Goal: Information Seeking & Learning: Compare options

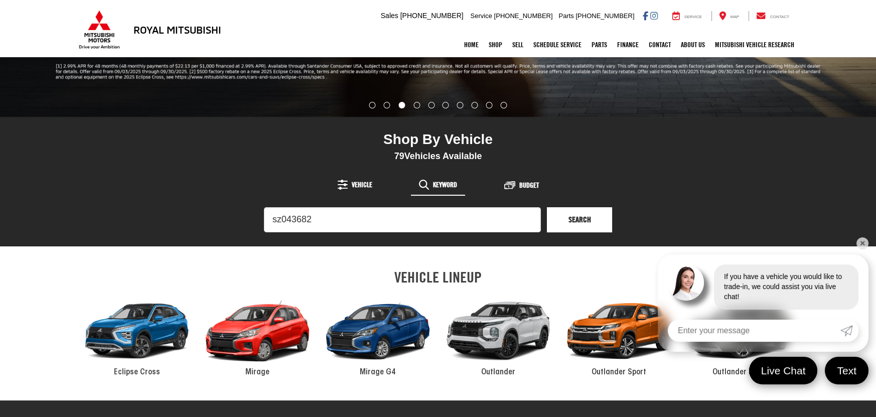
type input "sz043682"
click at [579, 213] on link "Search" at bounding box center [579, 219] width 65 height 25
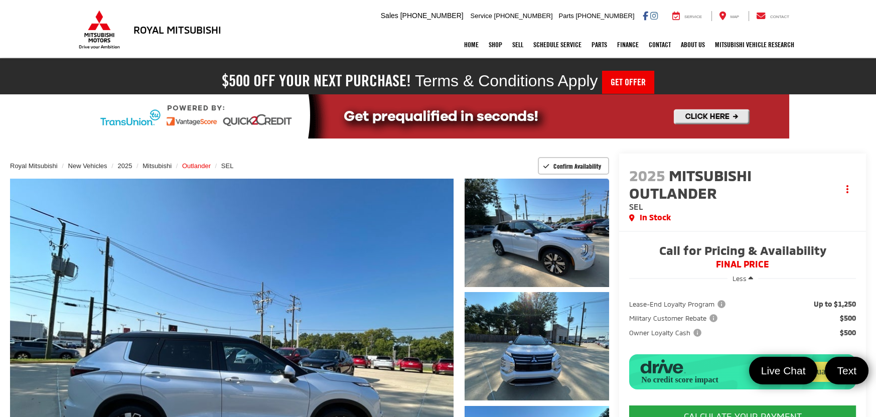
click at [202, 164] on span "Outlander" at bounding box center [196, 166] width 29 height 8
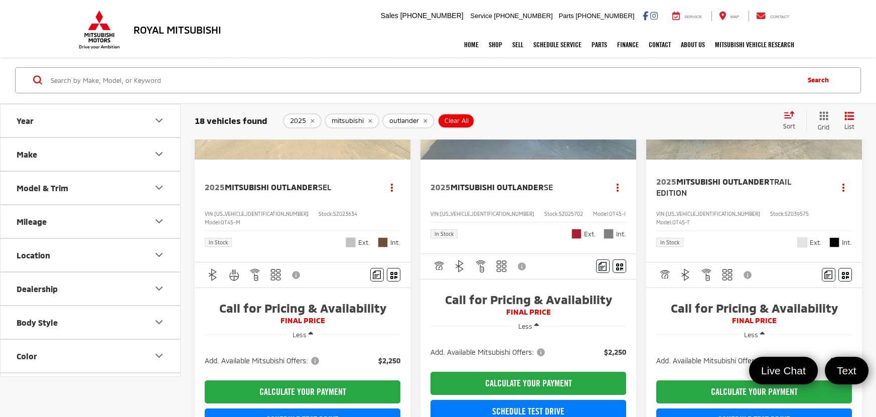
click at [61, 352] on button "Color" at bounding box center [91, 356] width 181 height 33
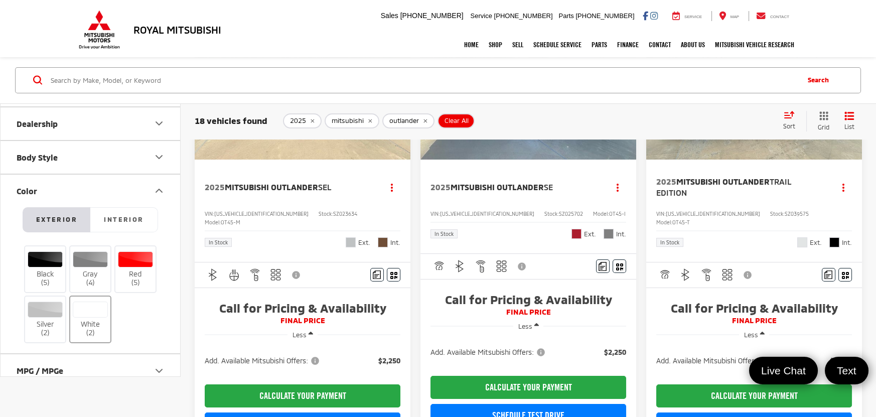
scroll to position [180, 0]
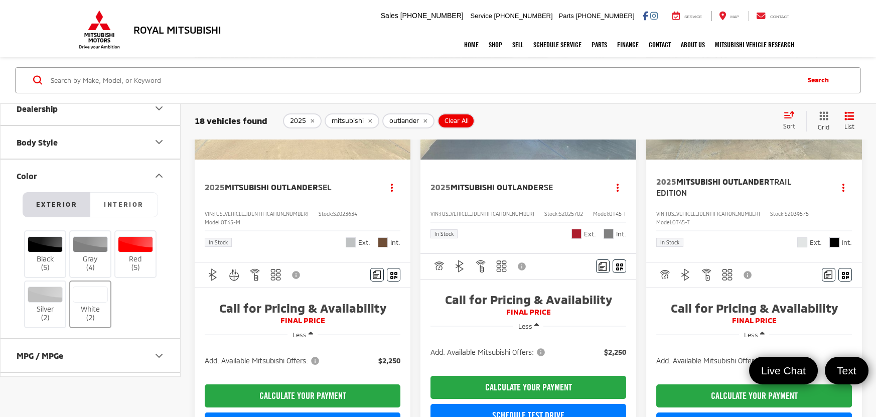
click at [93, 298] on div at bounding box center [91, 294] width 36 height 16
click at [0, 0] on input "White (2)" at bounding box center [0, 0] width 0 height 0
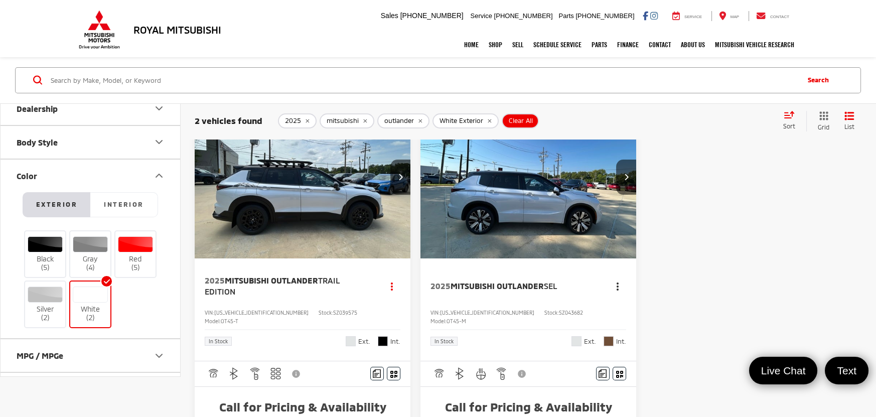
scroll to position [126, 0]
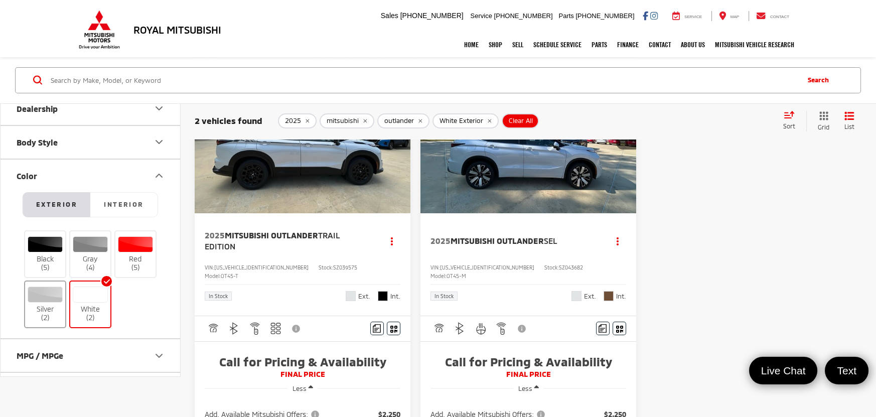
click at [59, 310] on label "Silver (2)" at bounding box center [45, 304] width 41 height 36
click at [0, 0] on input "Silver (2)" at bounding box center [0, 0] width 0 height 0
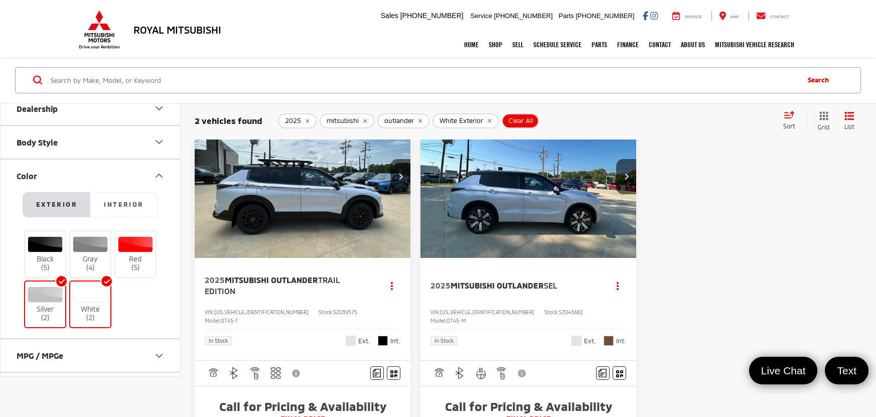
scroll to position [36, 0]
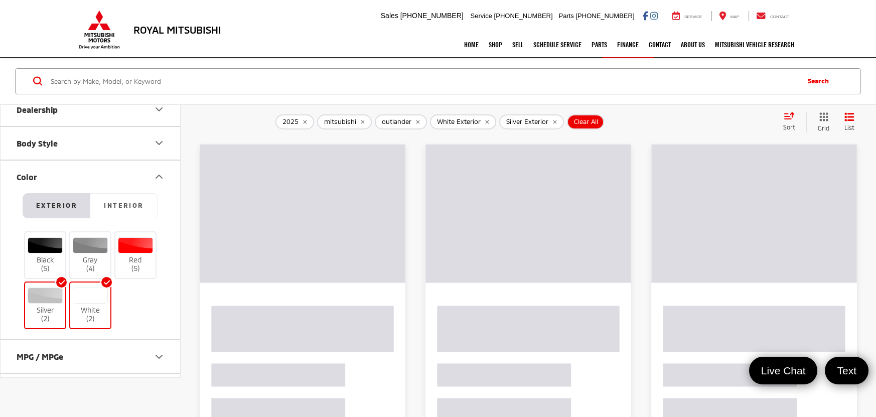
click at [95, 307] on label "White (2)" at bounding box center [90, 305] width 41 height 36
click at [0, 0] on input "White (2)" at bounding box center [0, 0] width 0 height 0
drag, startPoint x: 37, startPoint y: 302, endPoint x: 143, endPoint y: 344, distance: 113.6
click at [37, 302] on label "Silver (2)" at bounding box center [45, 305] width 41 height 36
click at [0, 0] on input "Silver (2)" at bounding box center [0, 0] width 0 height 0
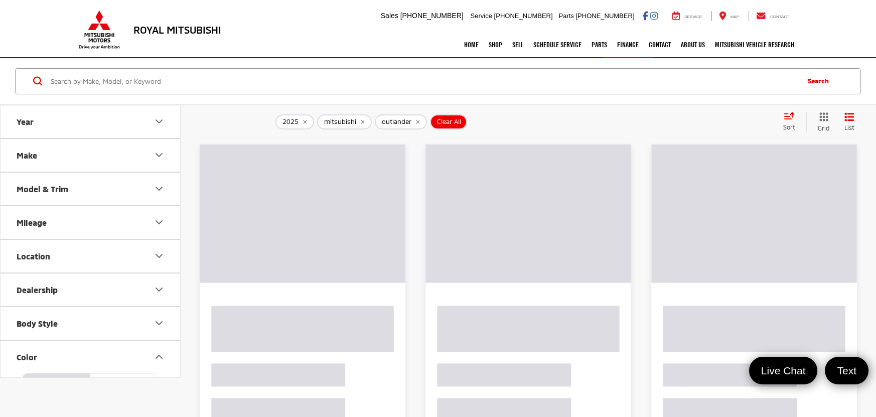
click at [58, 192] on div "Model & Trim" at bounding box center [43, 189] width 52 height 10
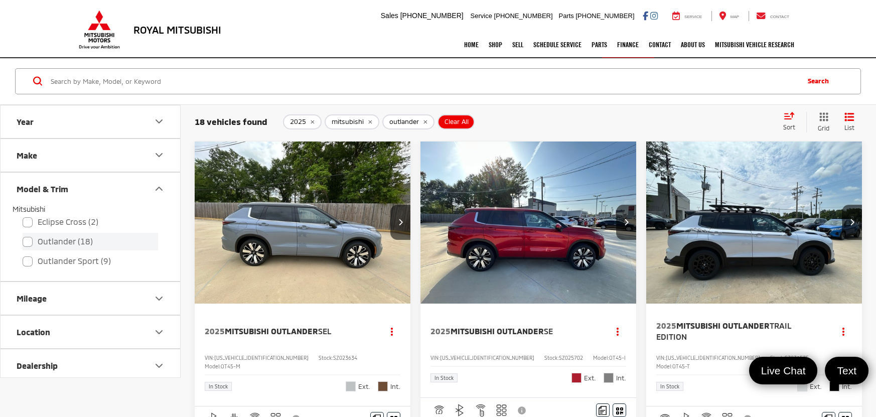
click at [38, 240] on label "Outlander (18)" at bounding box center [90, 242] width 135 height 18
click at [23, 235] on input "Outlander (18)" at bounding box center [23, 235] width 1 height 1
checkbox input "true"
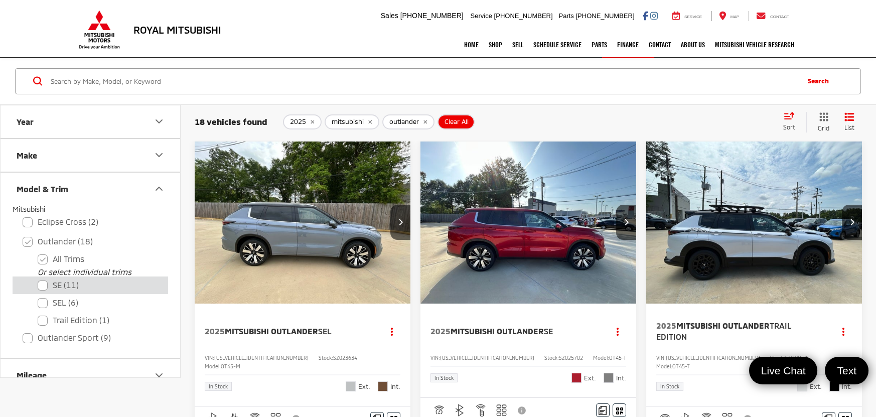
click at [54, 280] on label "SE (11)" at bounding box center [98, 285] width 120 height 18
click at [38, 279] on input "SE (11)" at bounding box center [38, 278] width 1 height 1
checkbox input "true"
checkbox input "false"
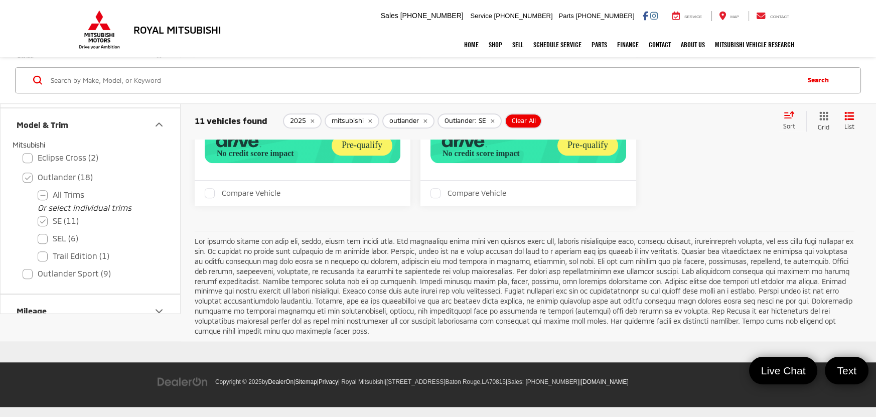
scroll to position [2267, 0]
click at [44, 227] on label "SE (11)" at bounding box center [98, 221] width 120 height 18
click at [38, 215] on input "SE (11)" at bounding box center [38, 214] width 1 height 1
checkbox input "false"
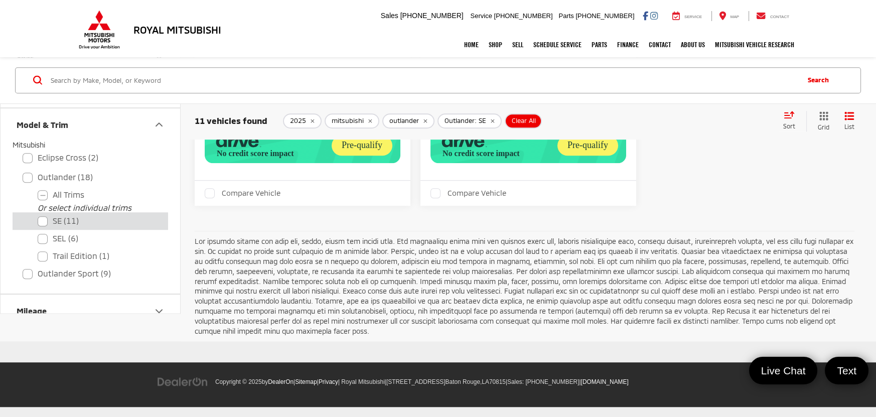
checkbox input "true"
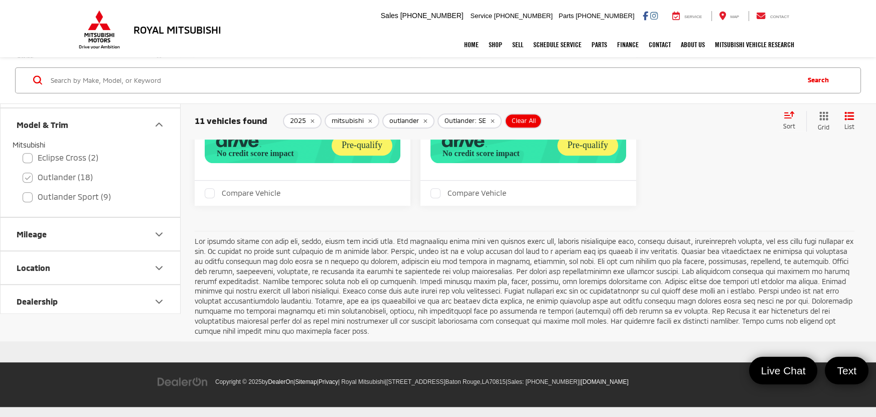
checkbox input "true"
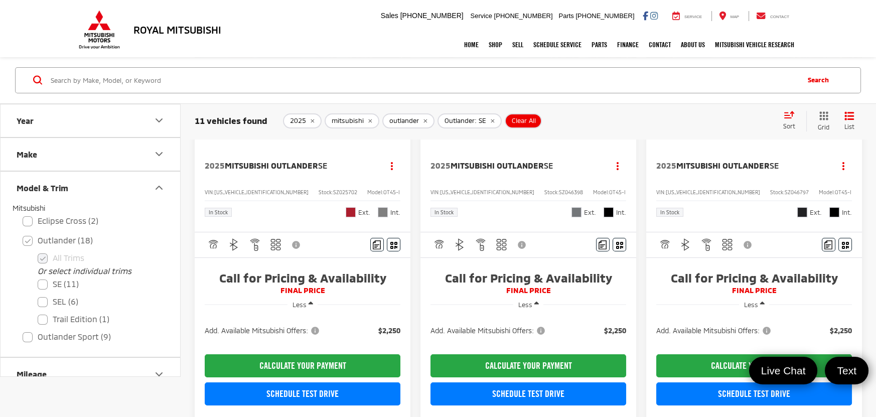
scroll to position [36, 0]
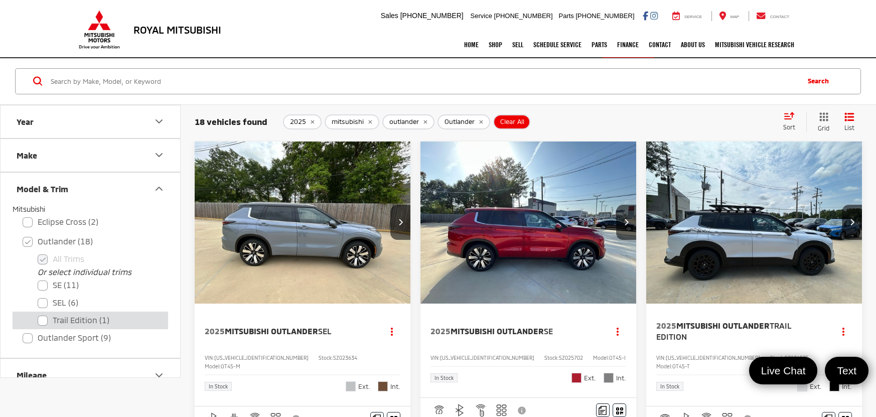
click at [87, 320] on label "Trail Edition (1)" at bounding box center [98, 321] width 120 height 18
click at [38, 314] on Edition "Trail Edition (1)" at bounding box center [38, 314] width 1 height 1
checkbox Edition "true"
checkbox input "false"
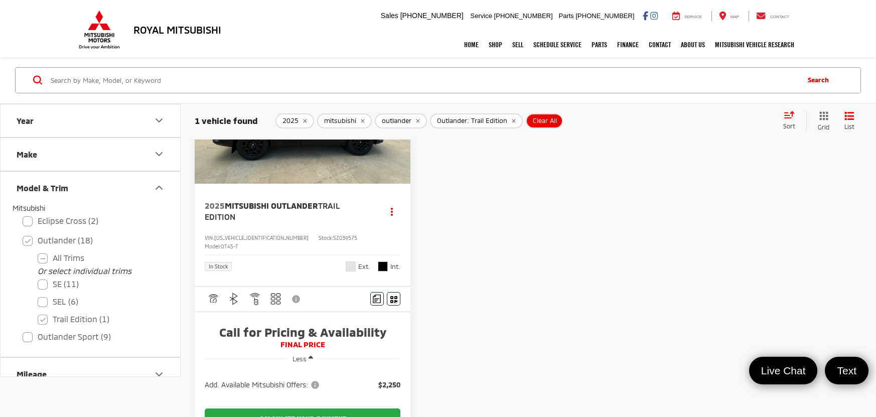
scroll to position [172, 0]
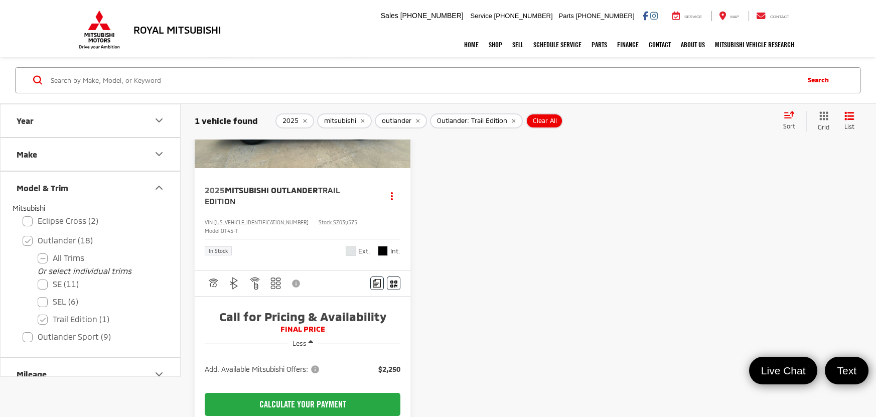
click at [95, 24] on img at bounding box center [99, 29] width 45 height 39
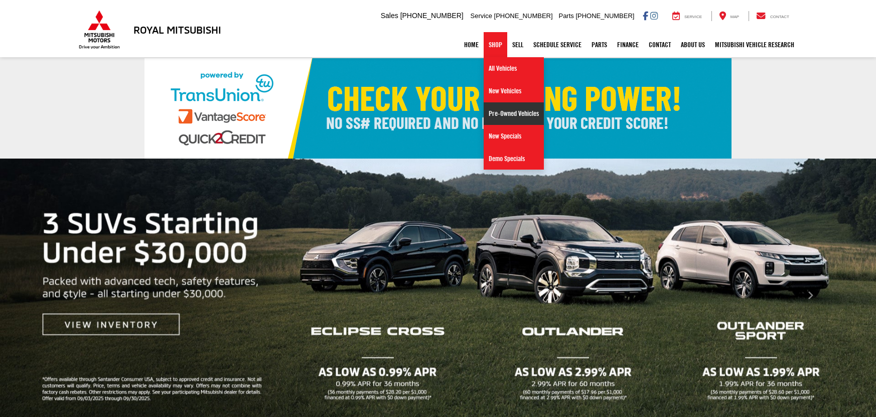
click at [504, 115] on link "Pre-Owned Vehicles" at bounding box center [514, 113] width 60 height 23
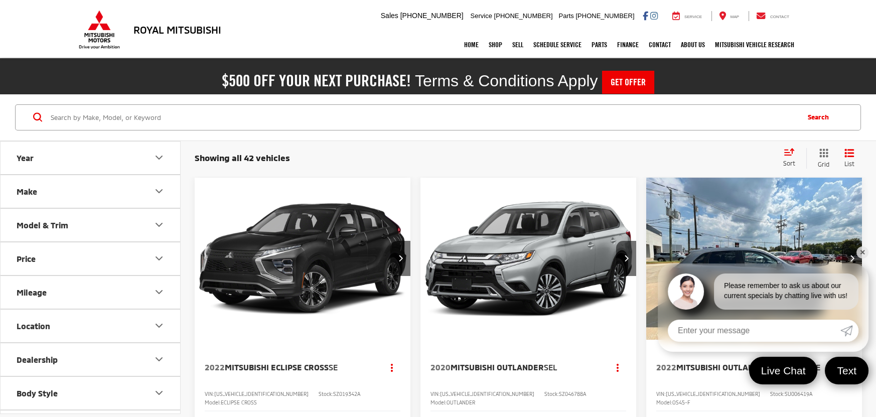
scroll to position [180, 0]
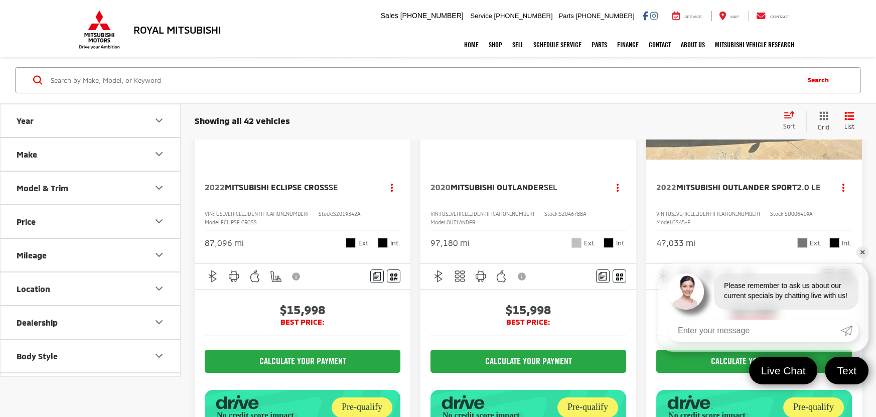
click at [865, 252] on link "✕" at bounding box center [862, 252] width 12 height 12
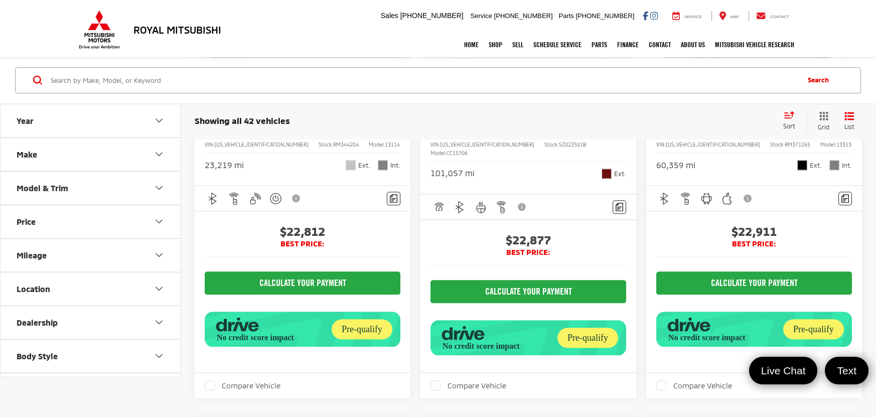
scroll to position [3160, 0]
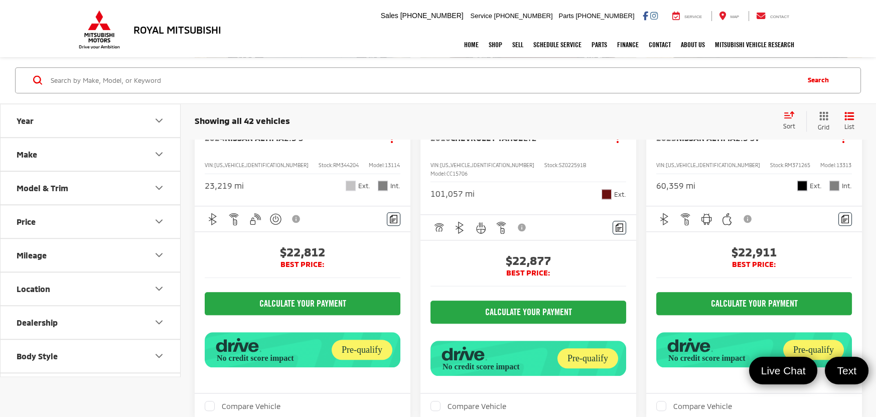
click at [557, 111] on img "2016 Chevrolet Tahoe LTZ 0" at bounding box center [528, 29] width 217 height 163
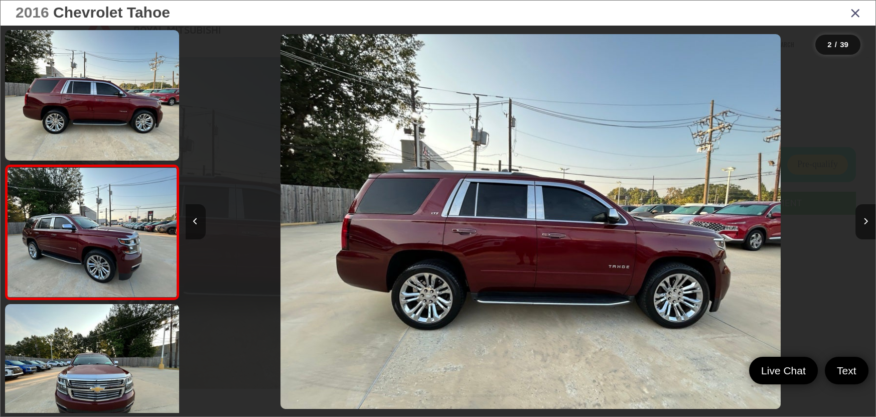
click at [192, 222] on button "Previous image" at bounding box center [196, 221] width 20 height 35
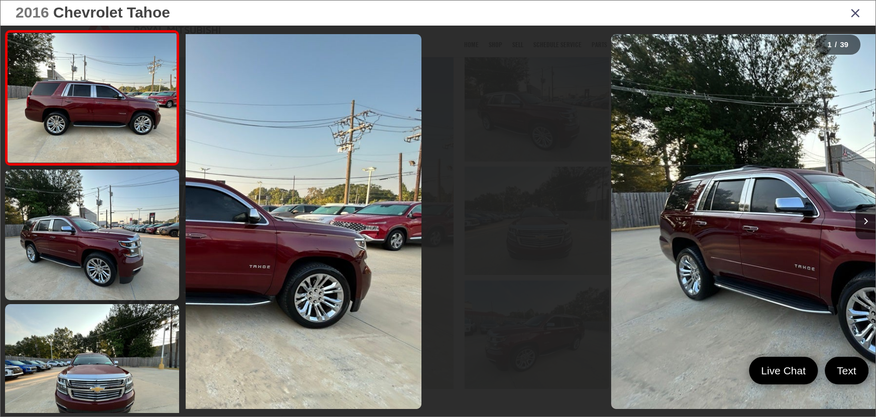
click at [192, 222] on div at bounding box center [272, 222] width 173 height 392
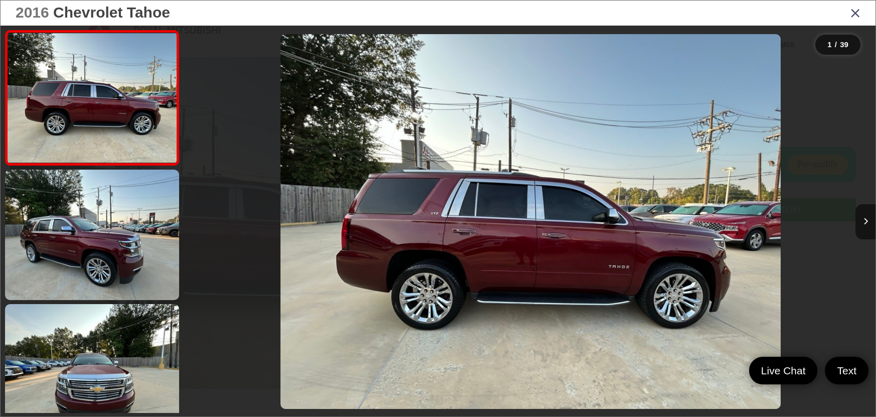
click at [868, 243] on link "✕" at bounding box center [862, 243] width 12 height 12
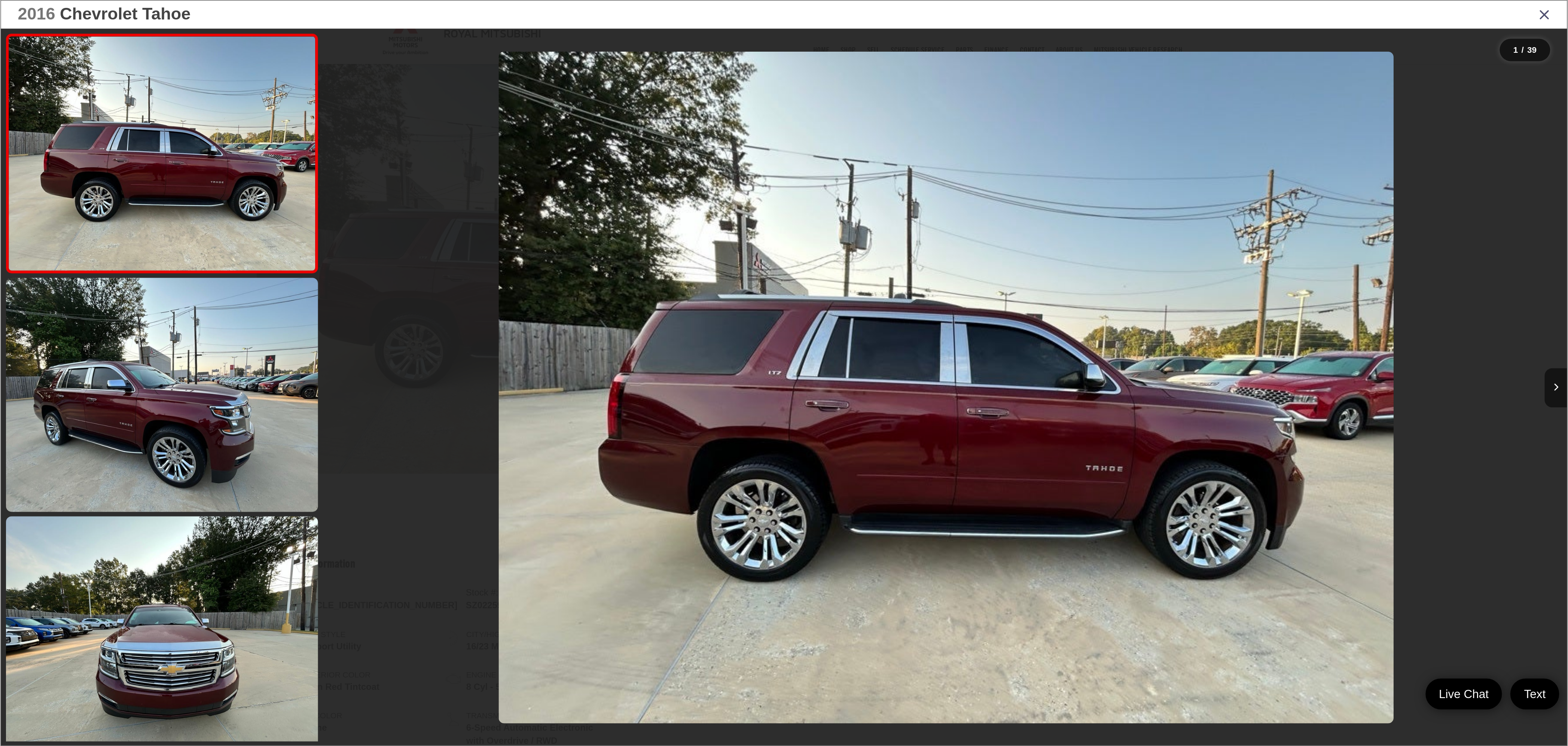
scroll to position [93, 0]
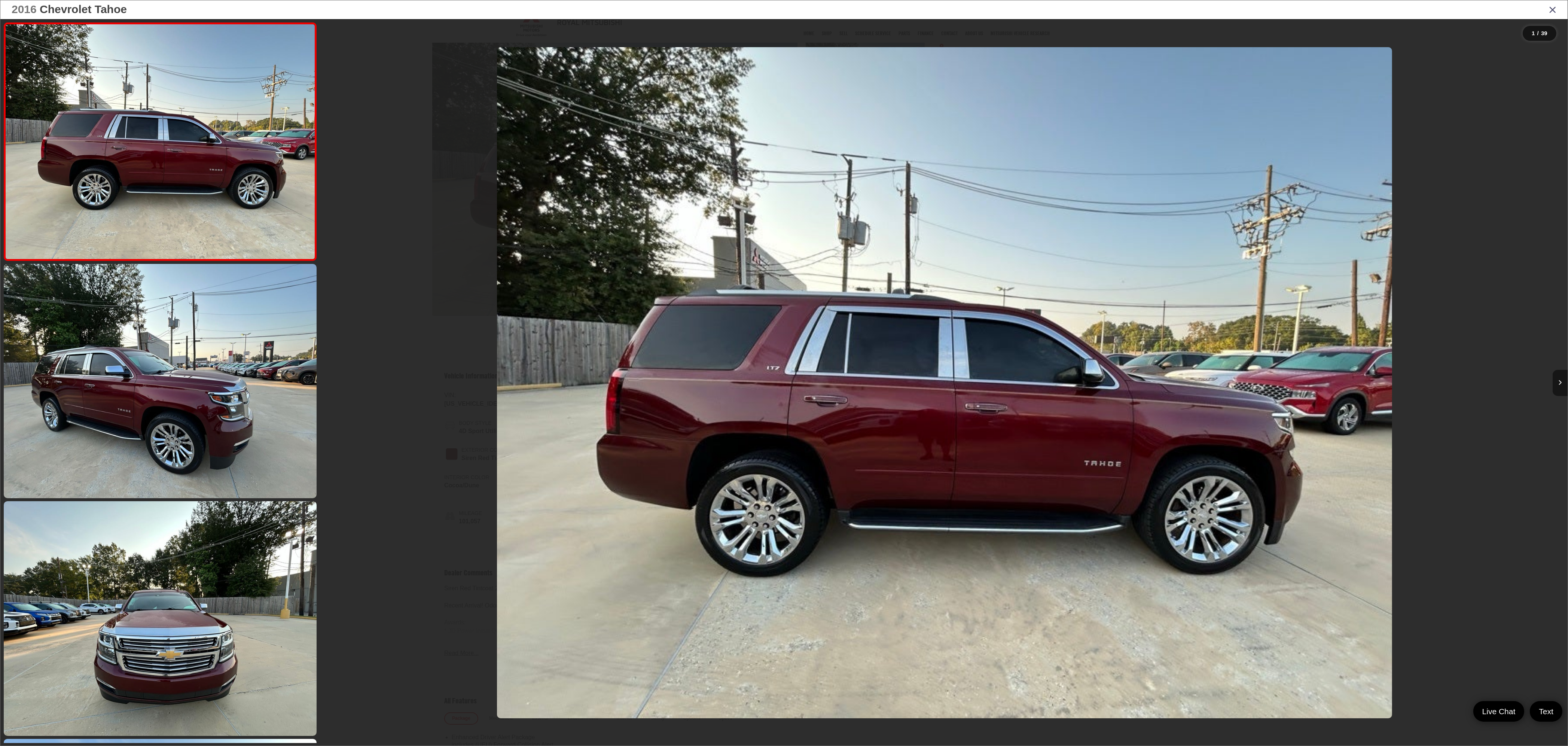
click at [653, 310] on icon "Next image" at bounding box center [1560, 382] width 4 height 5
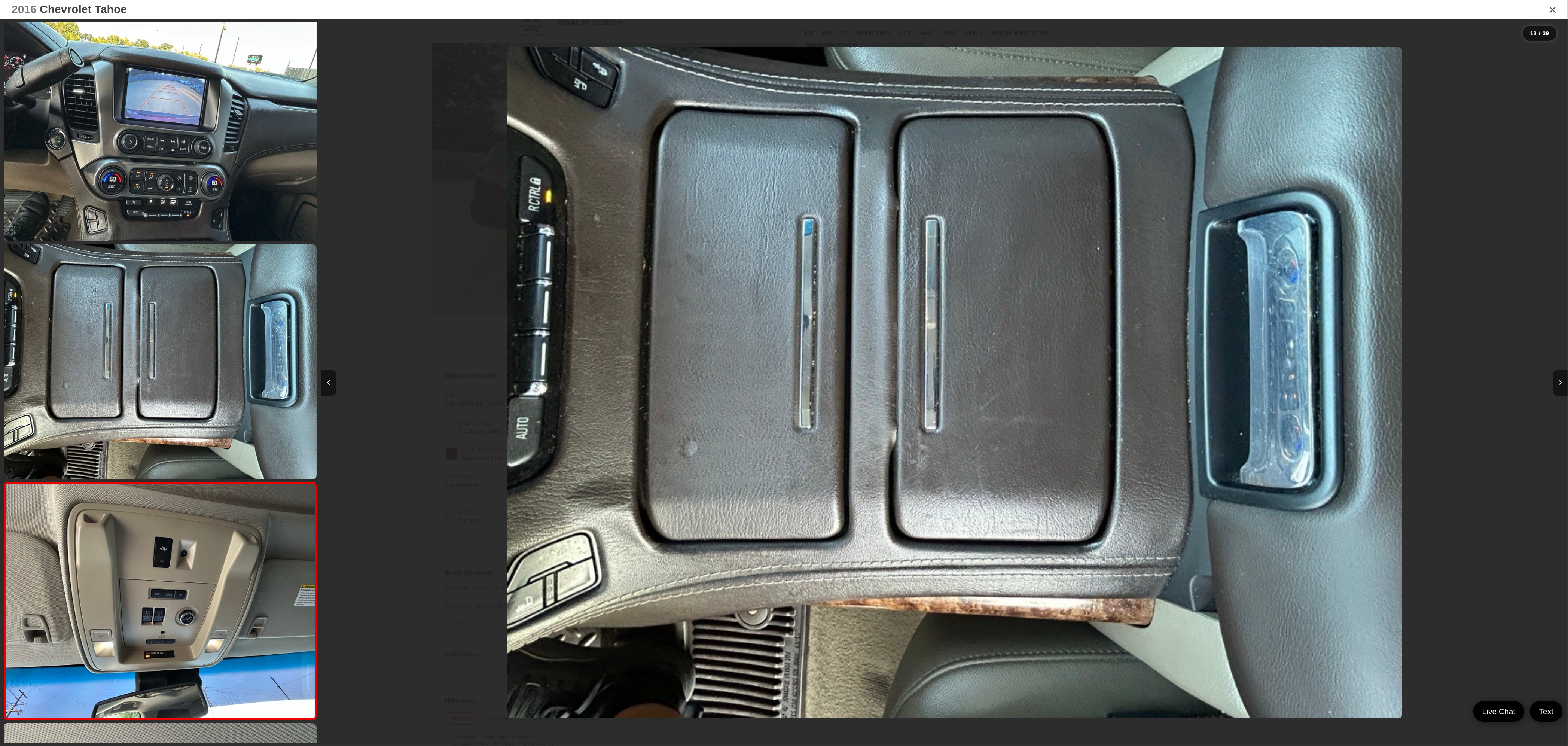
scroll to position [0, 20217]
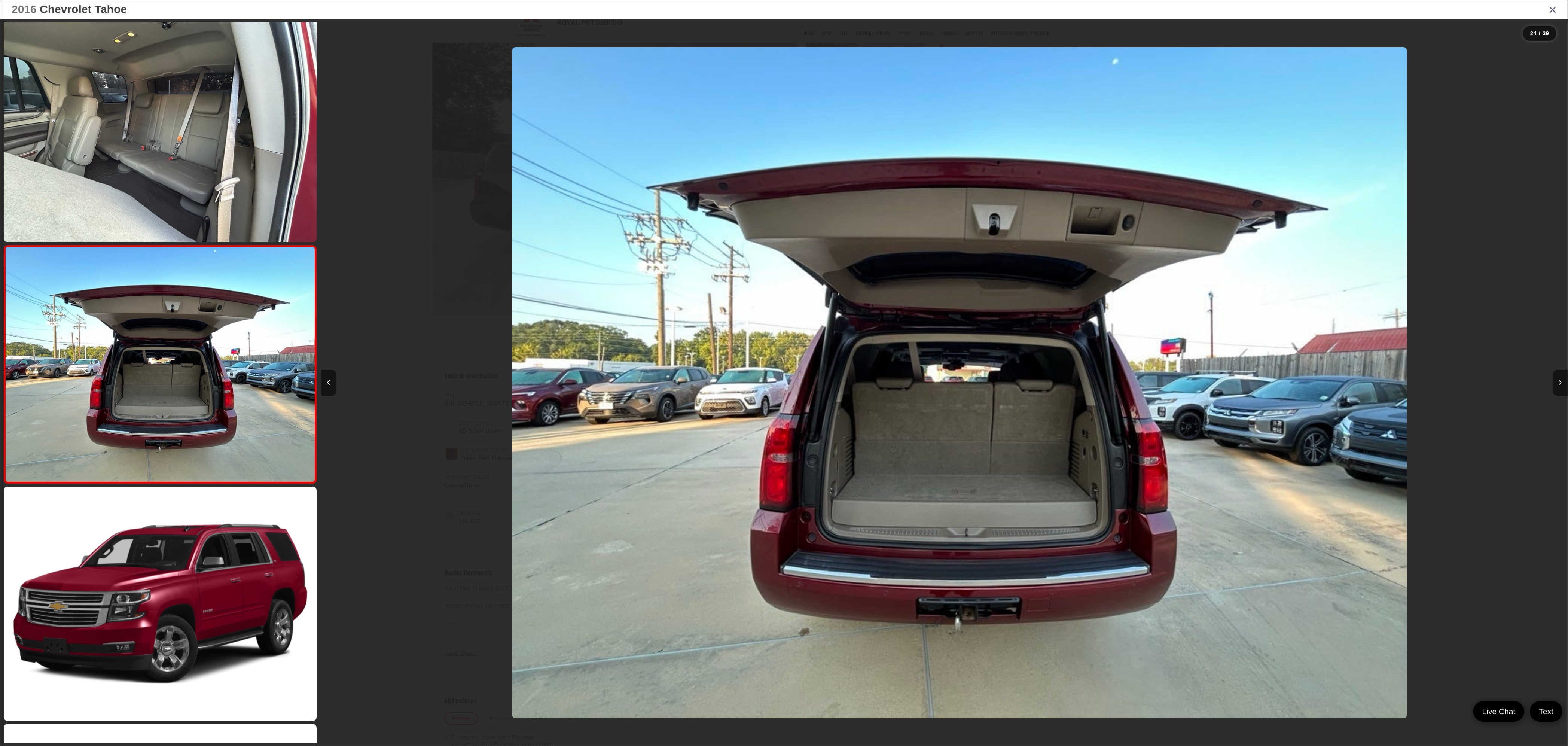
click at [422, 249] on div at bounding box center [477, 383] width 312 height 727
click at [653, 10] on icon "Close gallery" at bounding box center [1552, 9] width 7 height 10
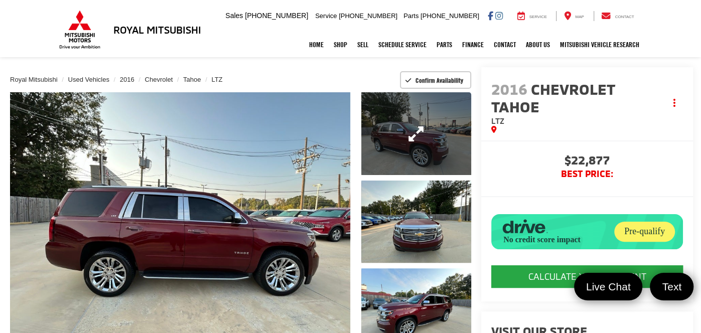
scroll to position [89, 0]
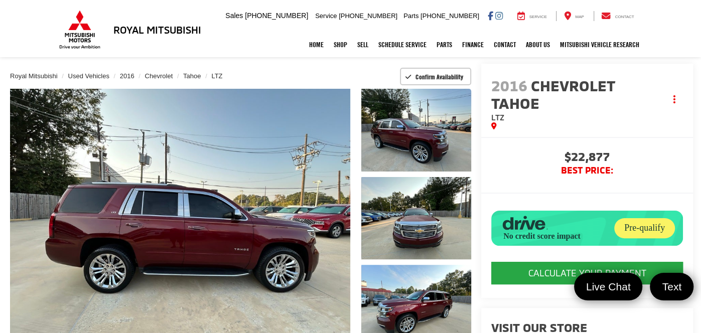
click at [90, 70] on div "Royal Mitsubishi Used Vehicles 2016 Chevrolet Tahoe LTZ Confirm Availability" at bounding box center [240, 76] width 461 height 25
click at [91, 75] on span "Used Vehicles" at bounding box center [88, 76] width 41 height 8
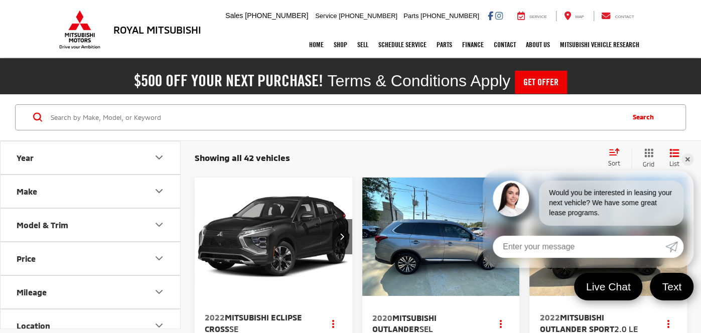
click at [688, 159] on link "✕" at bounding box center [687, 160] width 12 height 12
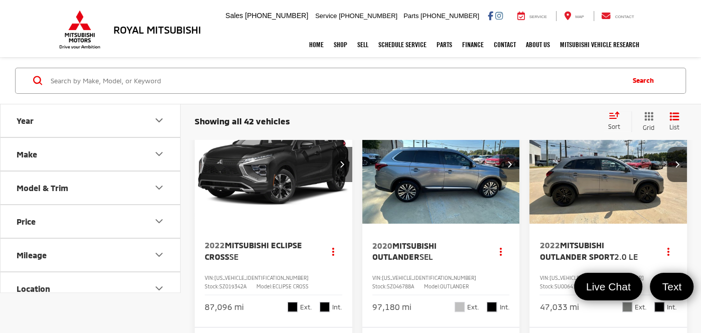
scroll to position [72, 0]
click at [447, 187] on img "2020 Mitsubishi Outlander SEL 0" at bounding box center [441, 165] width 159 height 119
